Goal: Find specific page/section

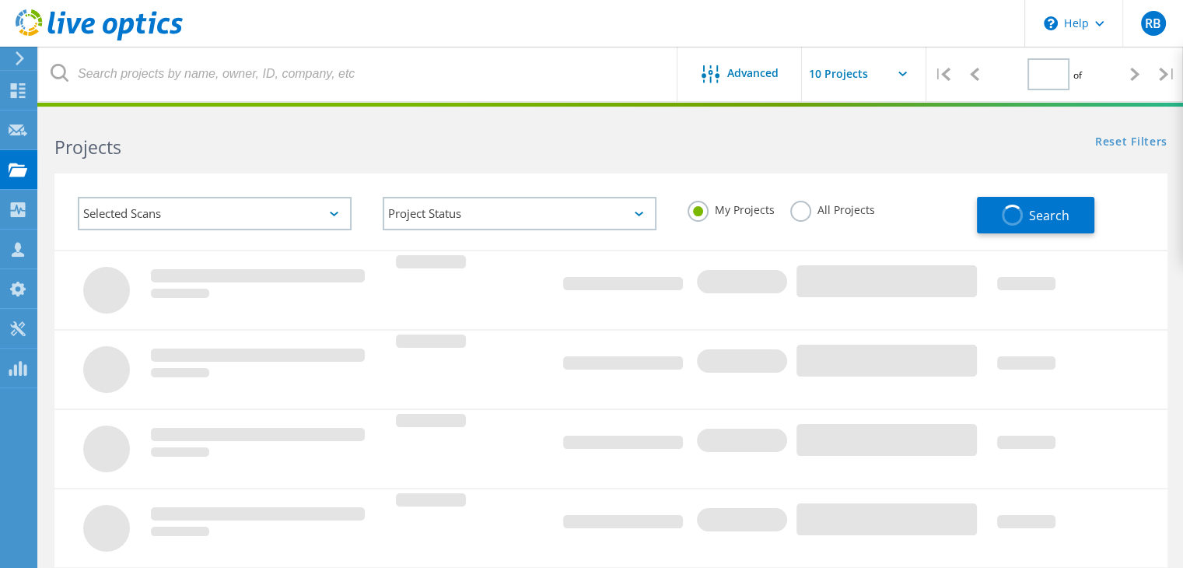
type input "1"
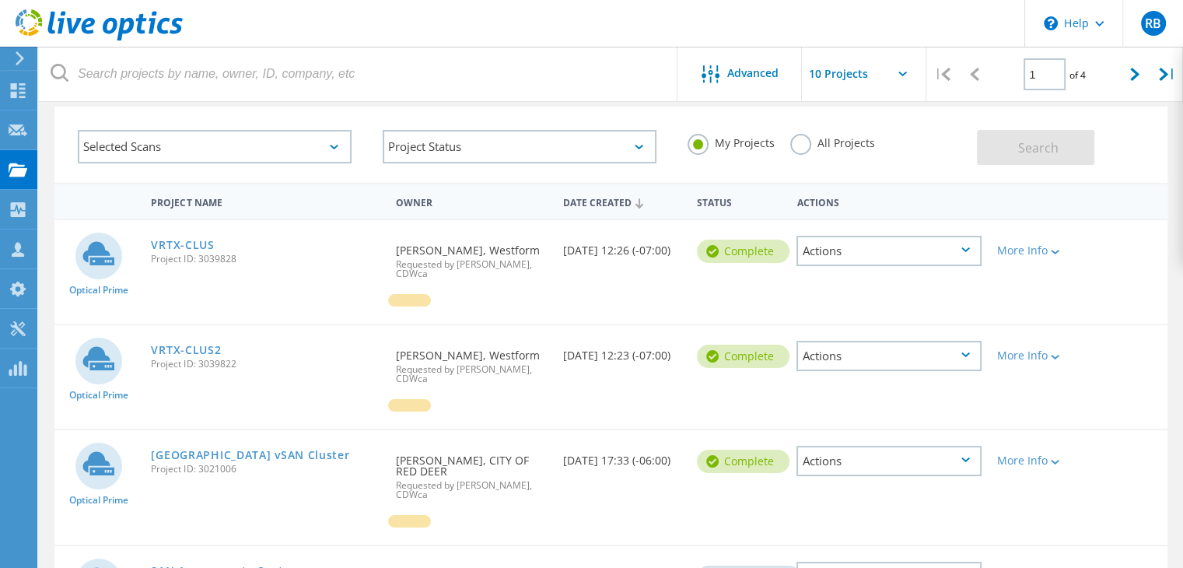
scroll to position [72, 0]
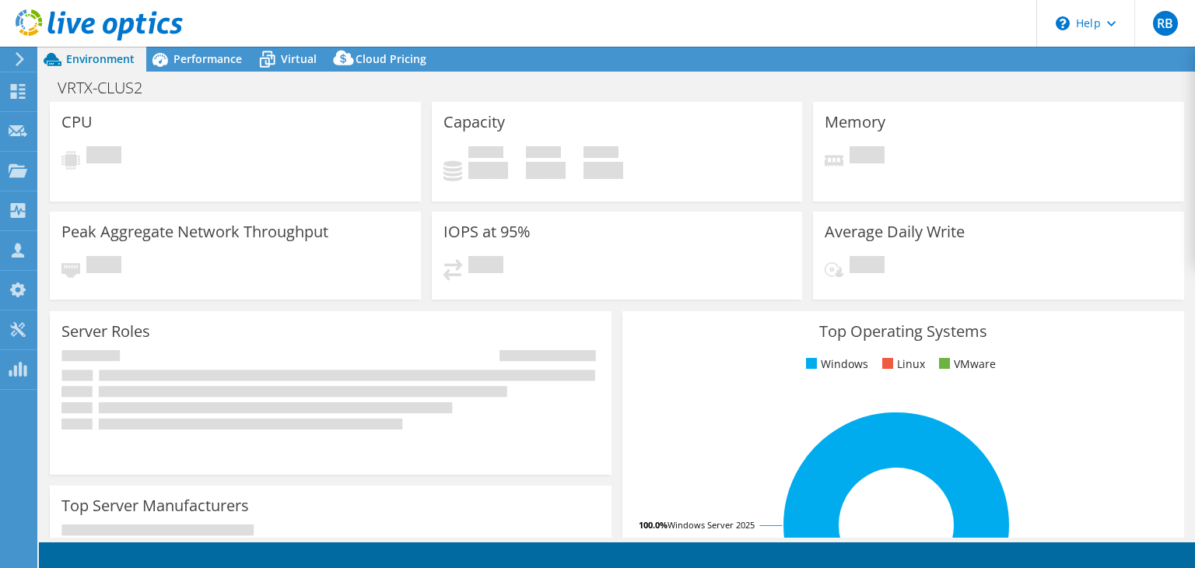
select select "USD"
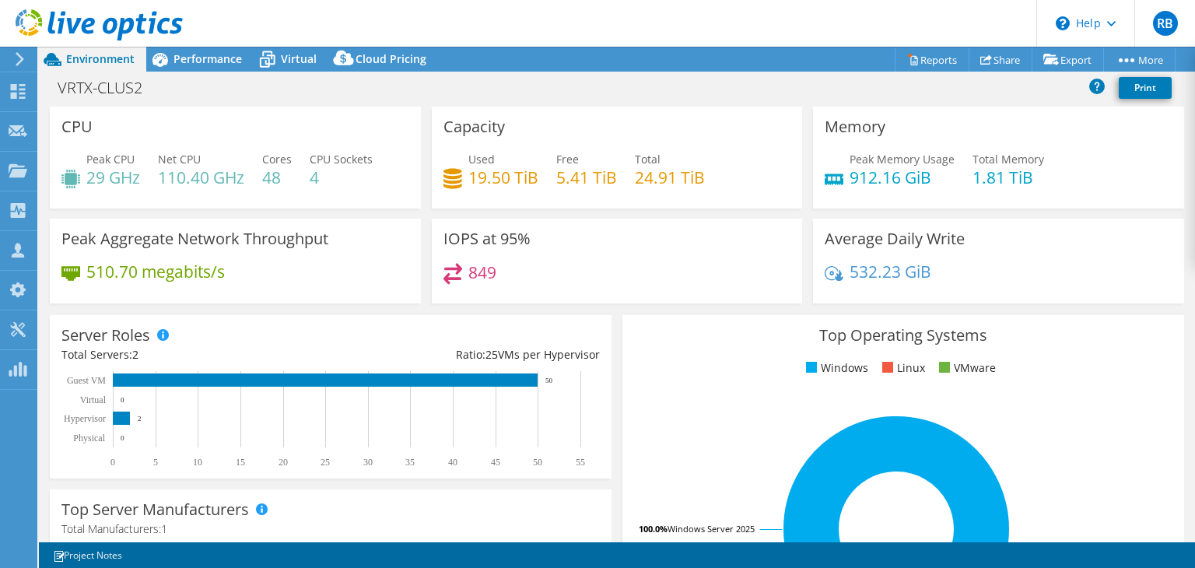
click at [973, 131] on div "Memory Peak Memory Usage 912.16 GiB Total Memory 1.81 TiB" at bounding box center [998, 158] width 371 height 102
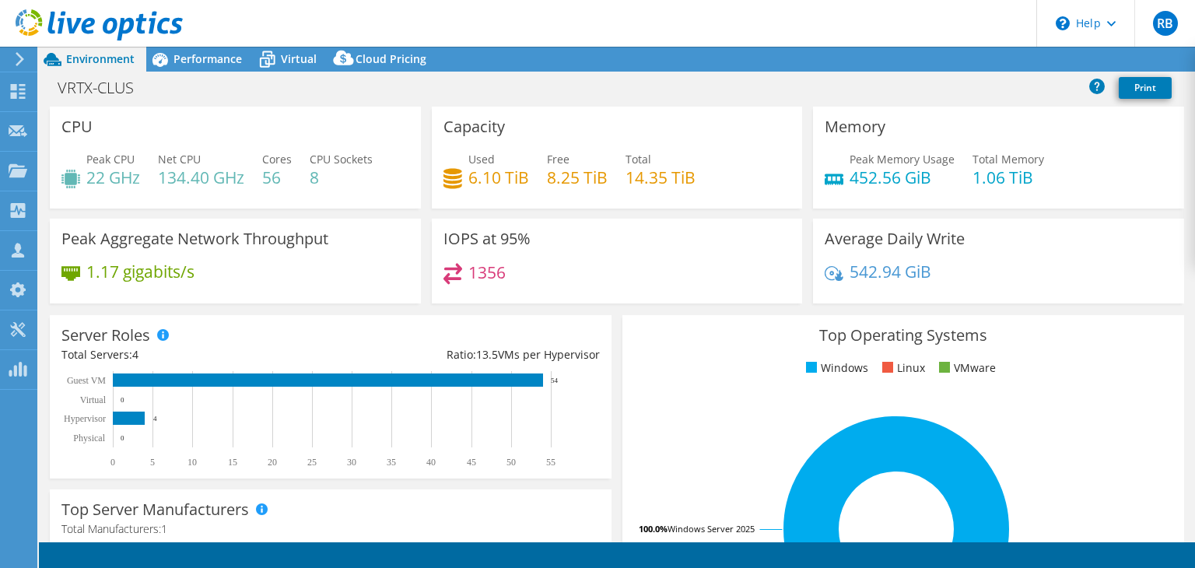
select select "USD"
